Goal: Information Seeking & Learning: Compare options

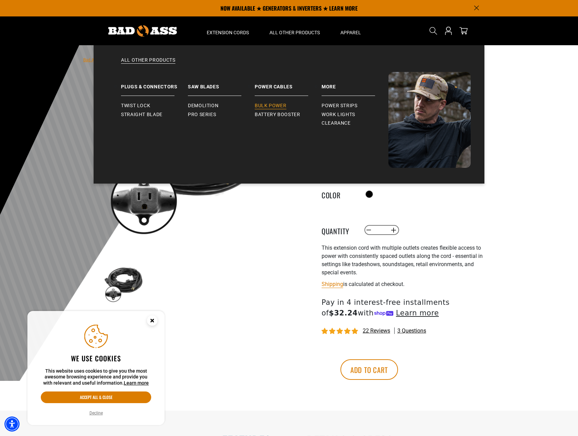
click at [277, 104] on span "Bulk Power" at bounding box center [271, 106] width 32 height 6
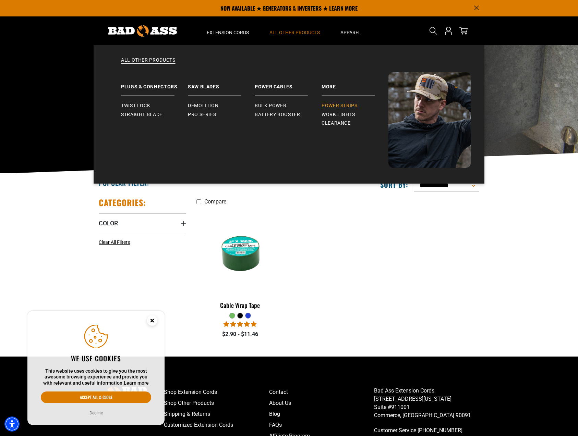
click at [334, 102] on link "Power Strips" at bounding box center [354, 105] width 67 height 9
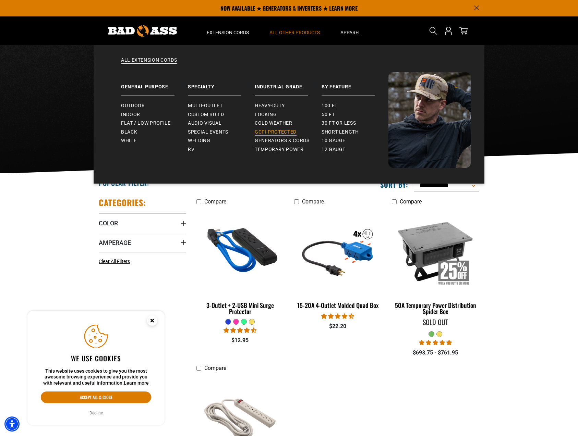
click at [278, 132] on span "GCFI-Protected" at bounding box center [276, 132] width 42 height 6
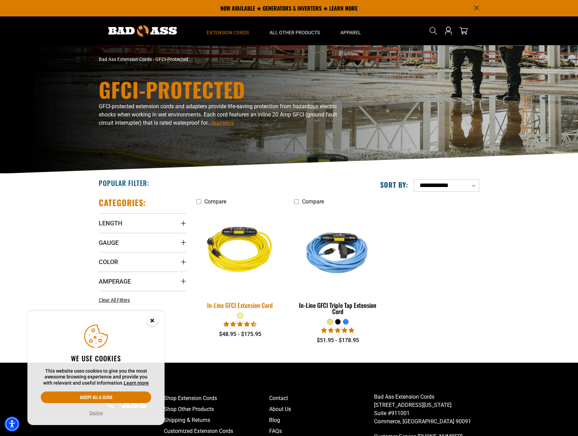
click at [244, 232] on img at bounding box center [240, 251] width 96 height 88
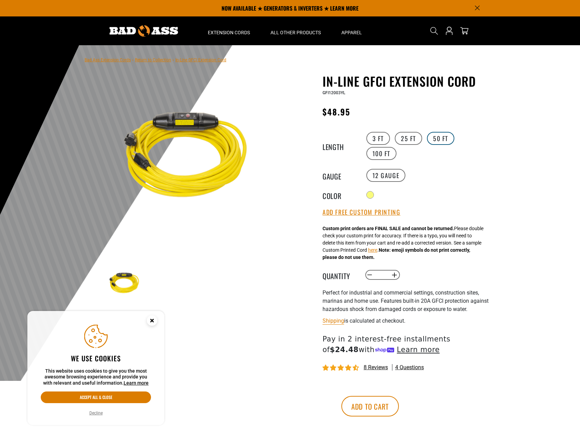
click at [432, 139] on label "50 FT" at bounding box center [440, 138] width 27 height 13
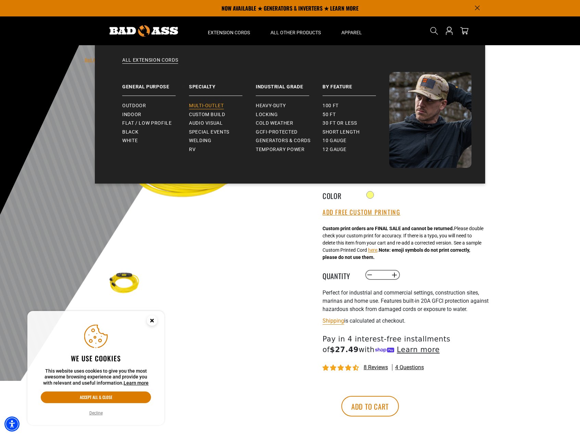
click at [212, 107] on span "Multi-Outlet" at bounding box center [206, 106] width 35 height 6
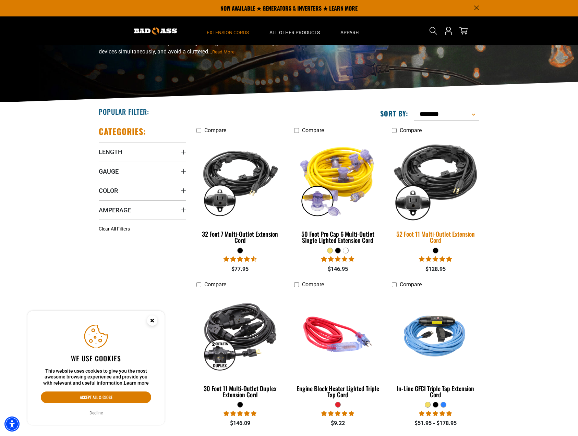
scroll to position [69, 0]
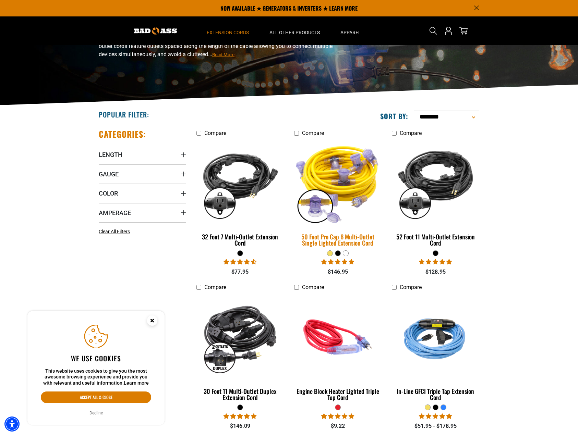
click at [329, 159] on img at bounding box center [338, 183] width 96 height 88
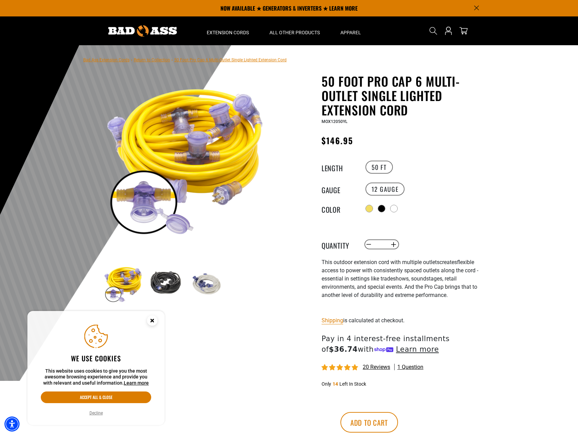
click at [209, 287] on img at bounding box center [206, 284] width 40 height 40
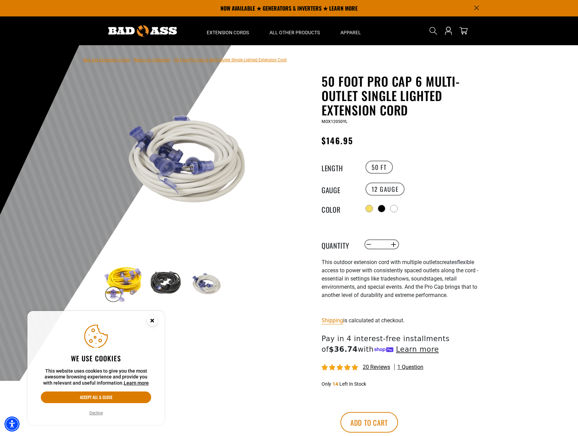
click at [159, 280] on img at bounding box center [165, 284] width 40 height 40
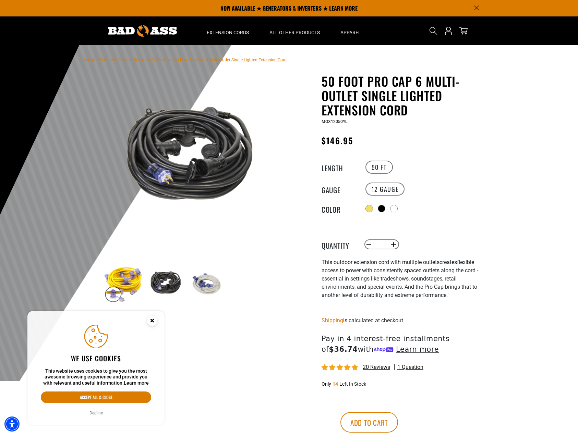
click at [123, 280] on img at bounding box center [123, 284] width 40 height 40
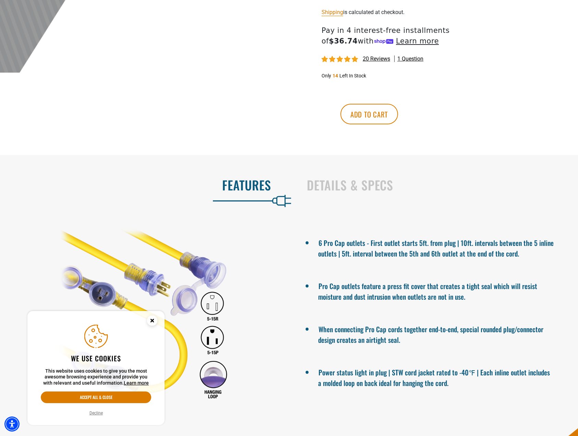
scroll to position [445, 0]
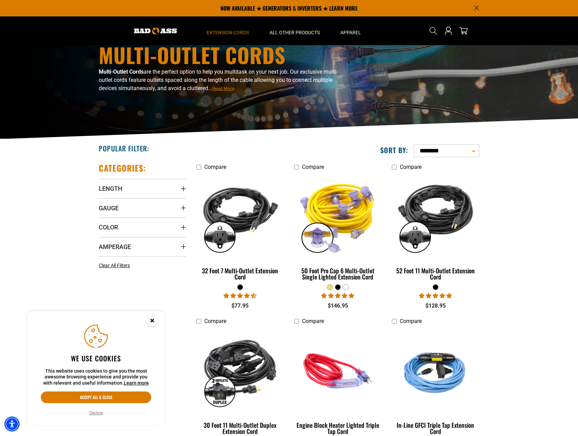
scroll to position [34, 0]
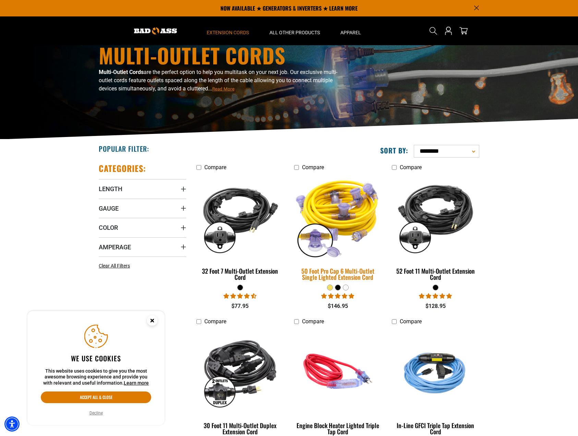
click at [359, 224] on img at bounding box center [338, 217] width 96 height 88
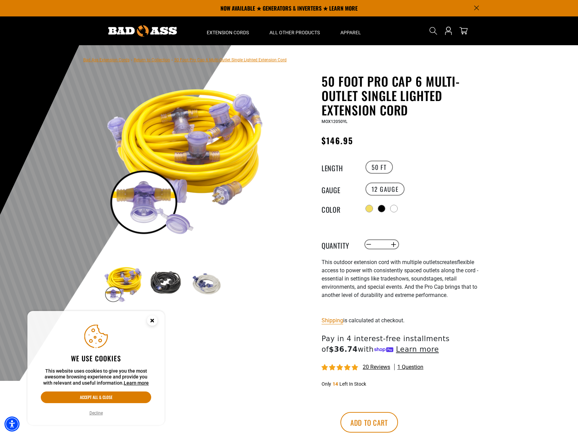
click at [433, 94] on h1 "50 Foot Pro Cap 6 Multi-Outlet Single Lighted Extension Cord" at bounding box center [405, 95] width 168 height 43
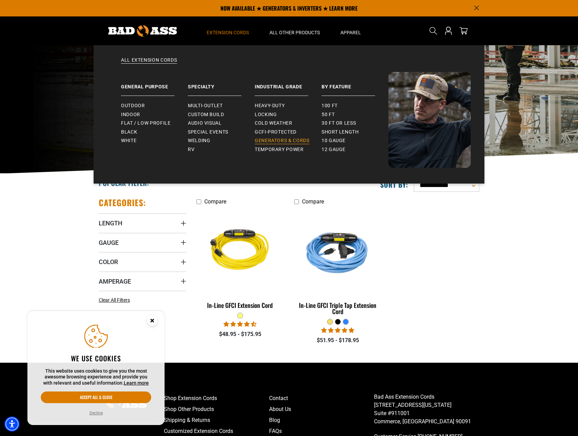
click at [273, 140] on span "Generators & Cords" at bounding box center [282, 141] width 55 height 6
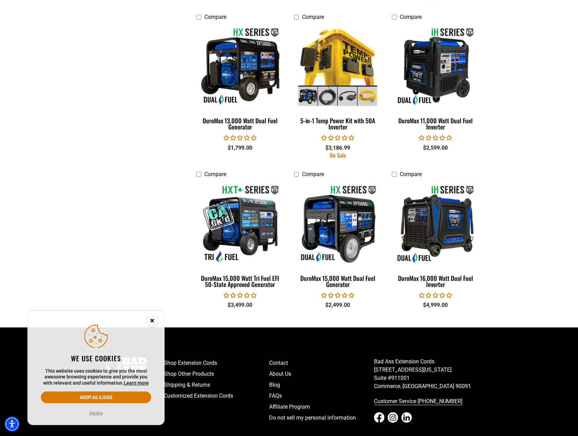
scroll to position [1218, 0]
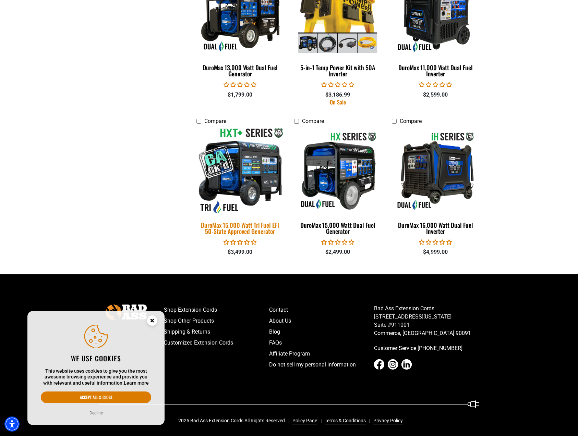
click at [227, 162] on img at bounding box center [240, 171] width 96 height 88
